Goal: Task Accomplishment & Management: Manage account settings

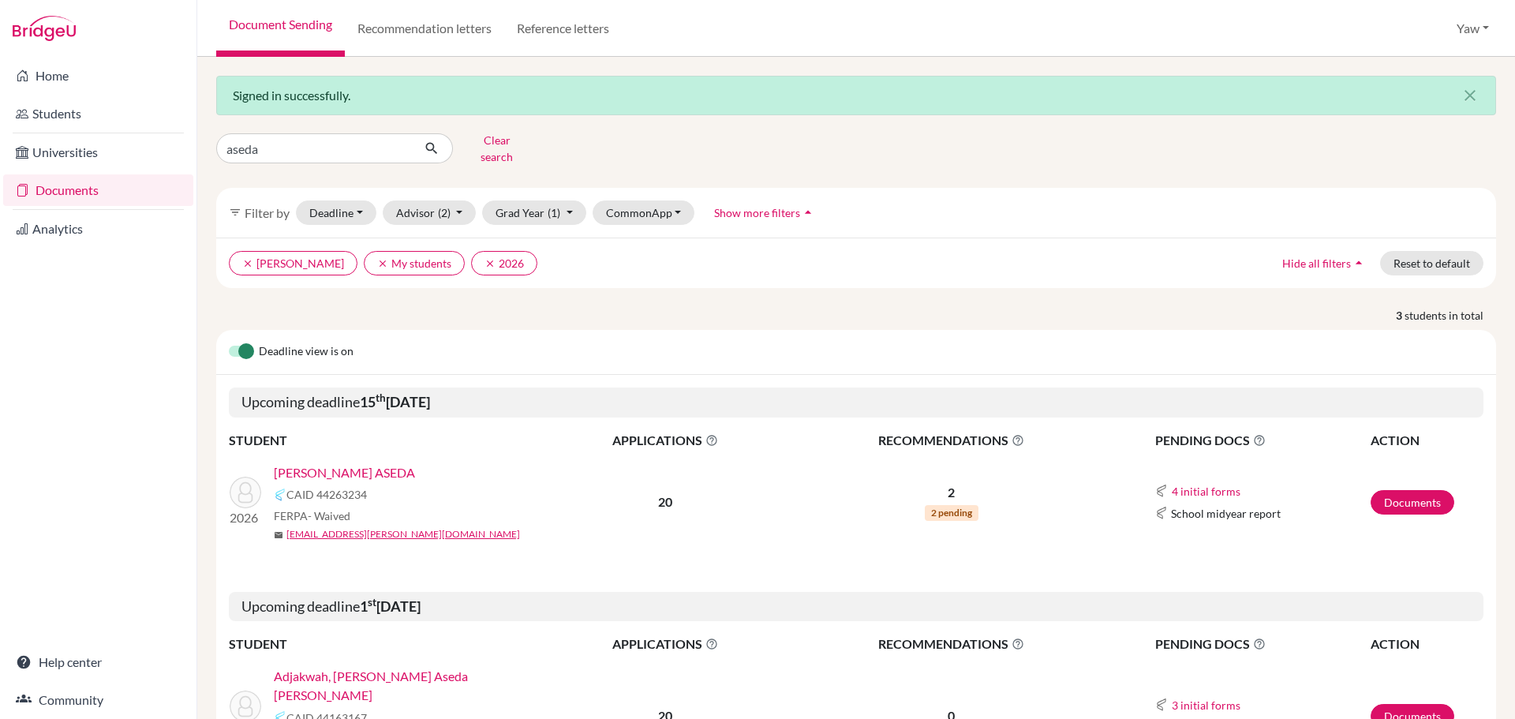
click at [65, 350] on div "Home Students Universities Documents Analytics Help center Community" at bounding box center [98, 388] width 196 height 662
drag, startPoint x: 73, startPoint y: 192, endPoint x: 80, endPoint y: 184, distance: 10.6
click at [73, 189] on link "Documents" at bounding box center [98, 190] width 190 height 32
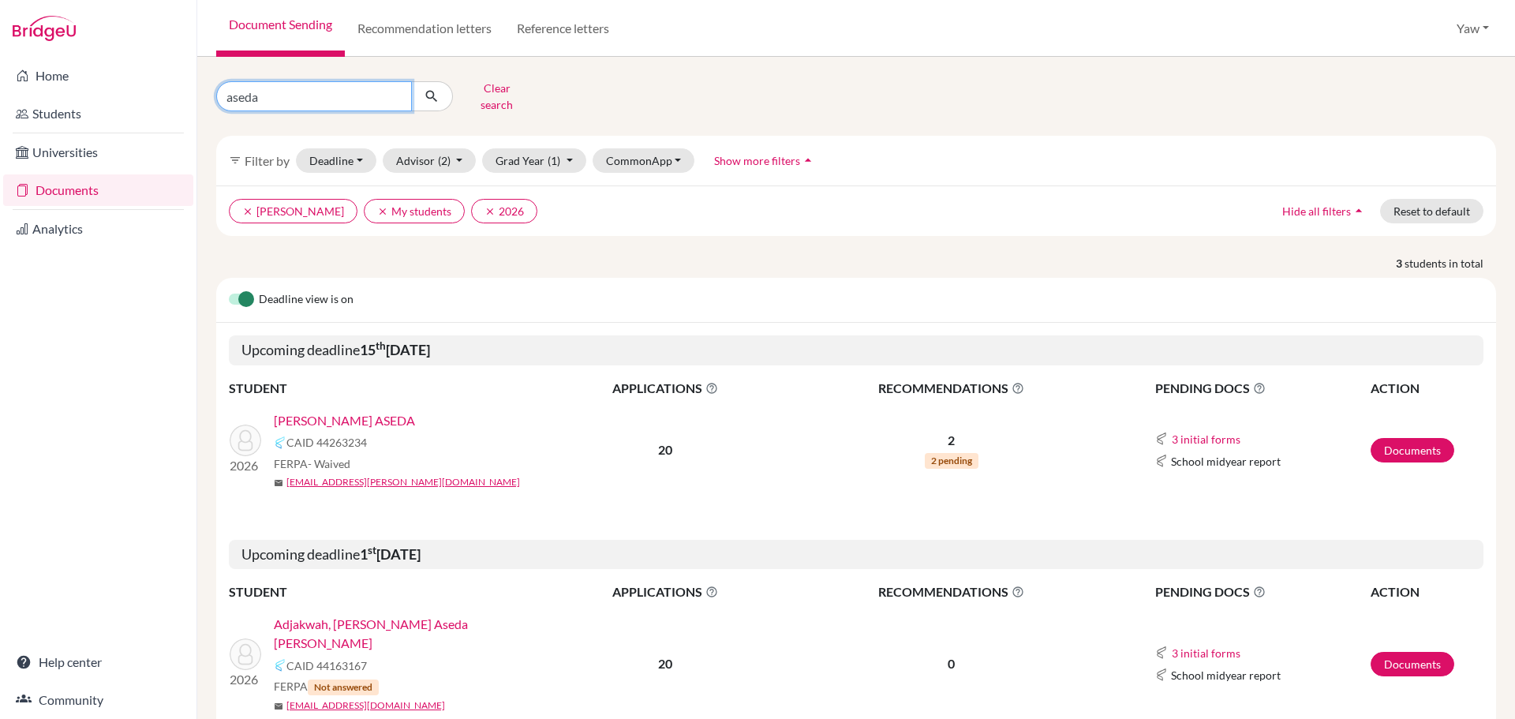
click at [364, 91] on input "aseda" at bounding box center [314, 96] width 196 height 30
type input "a"
type input "rayhan"
click button "submit" at bounding box center [432, 96] width 42 height 30
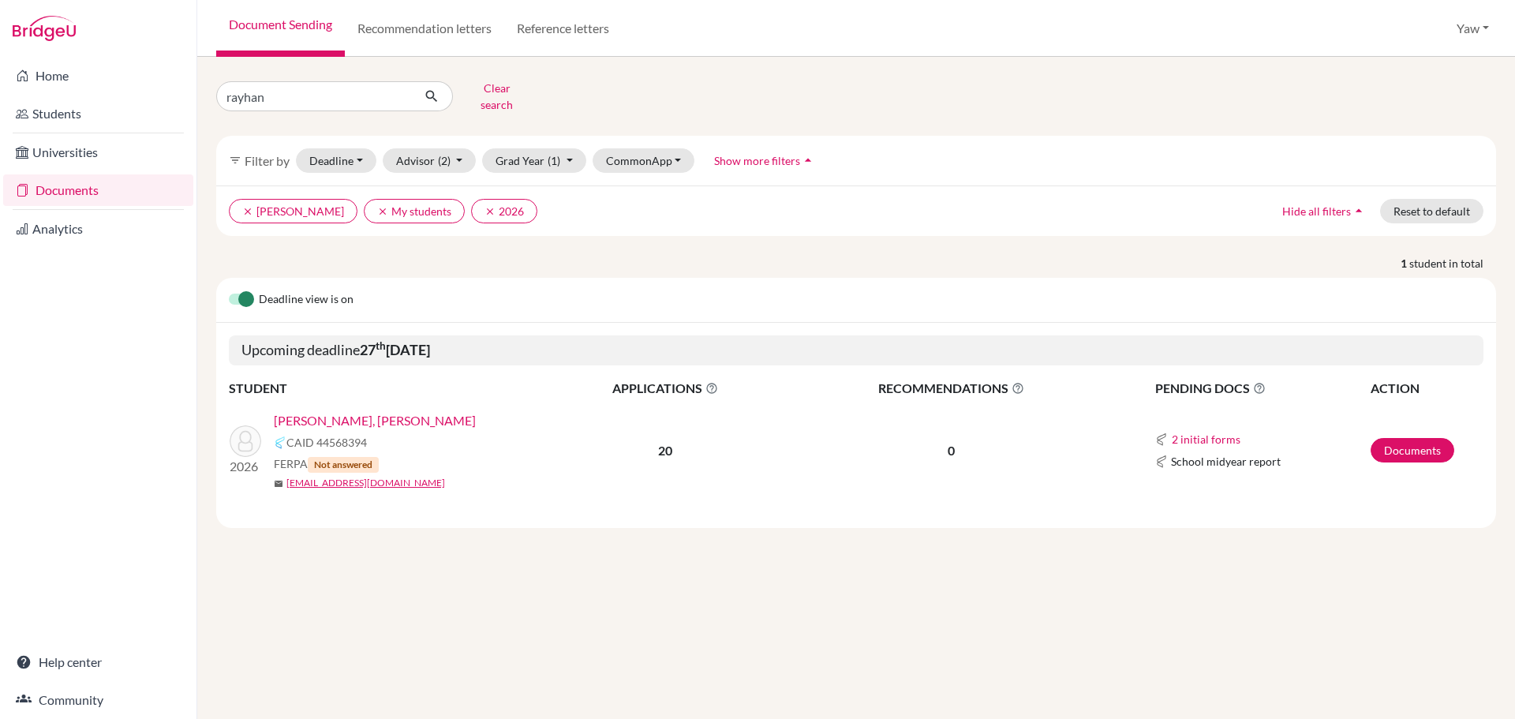
click at [318, 411] on link "[PERSON_NAME], [PERSON_NAME]" at bounding box center [375, 420] width 202 height 19
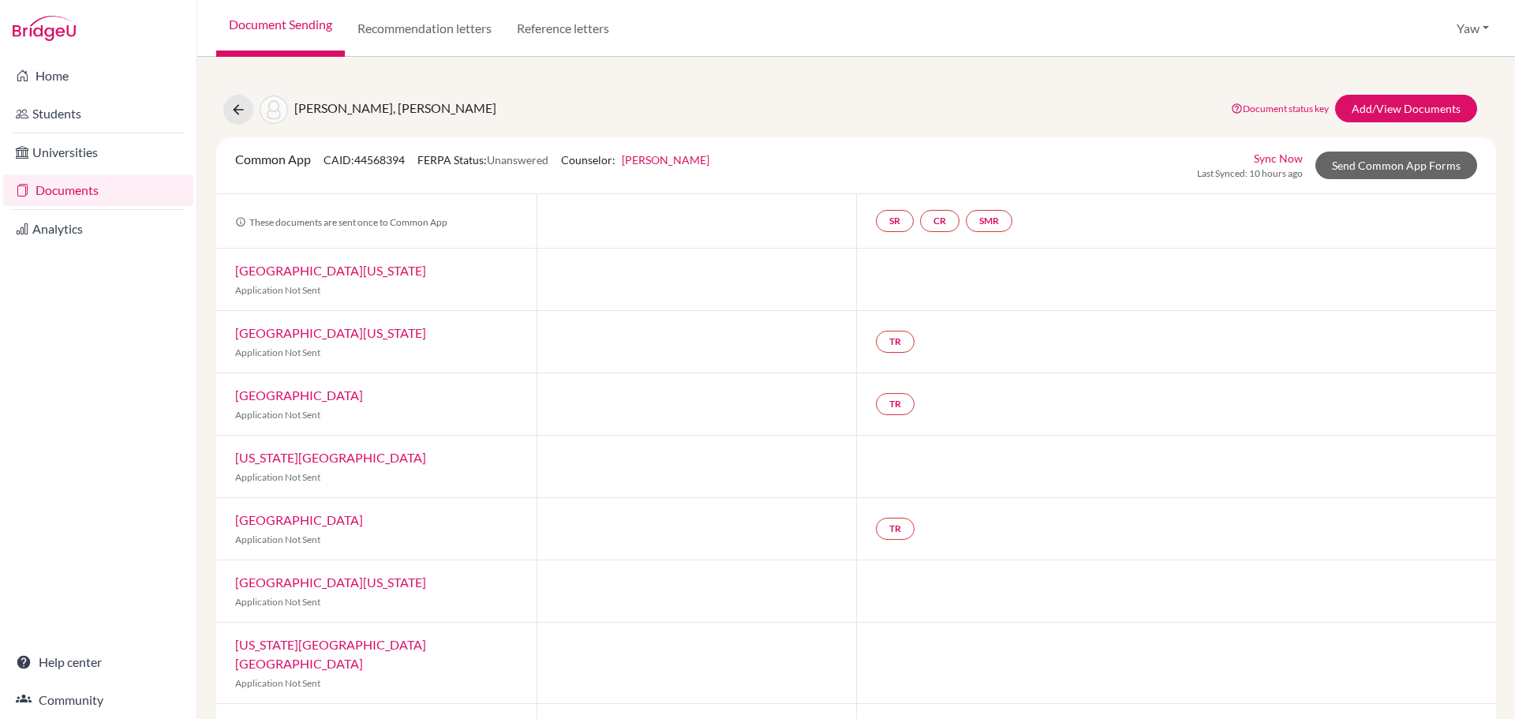
drag, startPoint x: 424, startPoint y: 159, endPoint x: 563, endPoint y: 174, distance: 139.8
click at [563, 174] on div "Common App CAID: 44568394 FERPA Status: Unanswered Counselor: [PERSON_NAME] Fir…" at bounding box center [472, 165] width 498 height 31
click at [581, 189] on div "Common App CAID: 44568394 FERPA Status: Unanswered Counselor: [PERSON_NAME] Fir…" at bounding box center [856, 165] width 1280 height 57
drag, startPoint x: 424, startPoint y: 161, endPoint x: 555, endPoint y: 170, distance: 132.1
click at [555, 170] on div "Common App CAID: 44568394 FERPA Status: Unanswered Counselor: [PERSON_NAME] Fir…" at bounding box center [472, 165] width 498 height 31
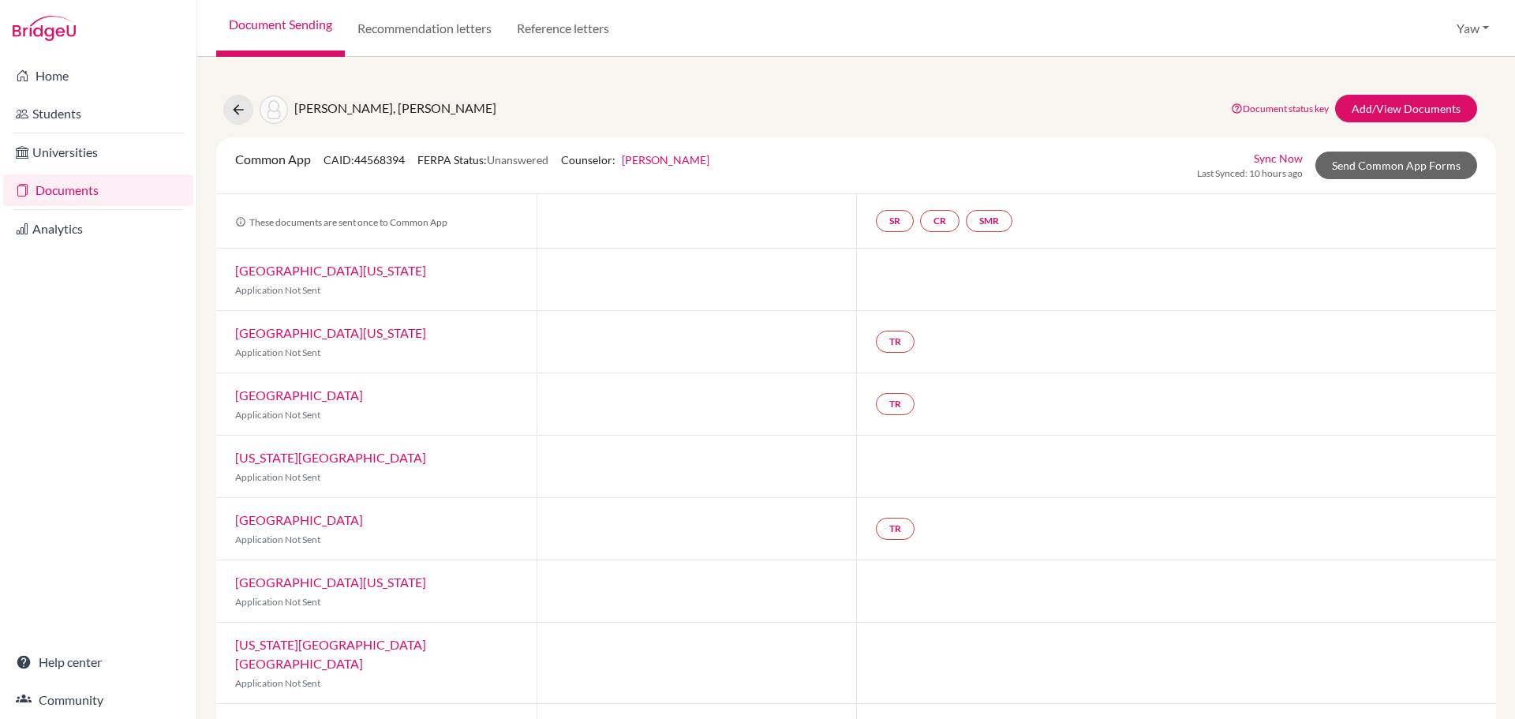
click at [857, 122] on div "[PERSON_NAME], [PERSON_NAME] Document status key TR Requirement. Document not u…" at bounding box center [855, 110] width 1303 height 30
